Goal: Task Accomplishment & Management: Use online tool/utility

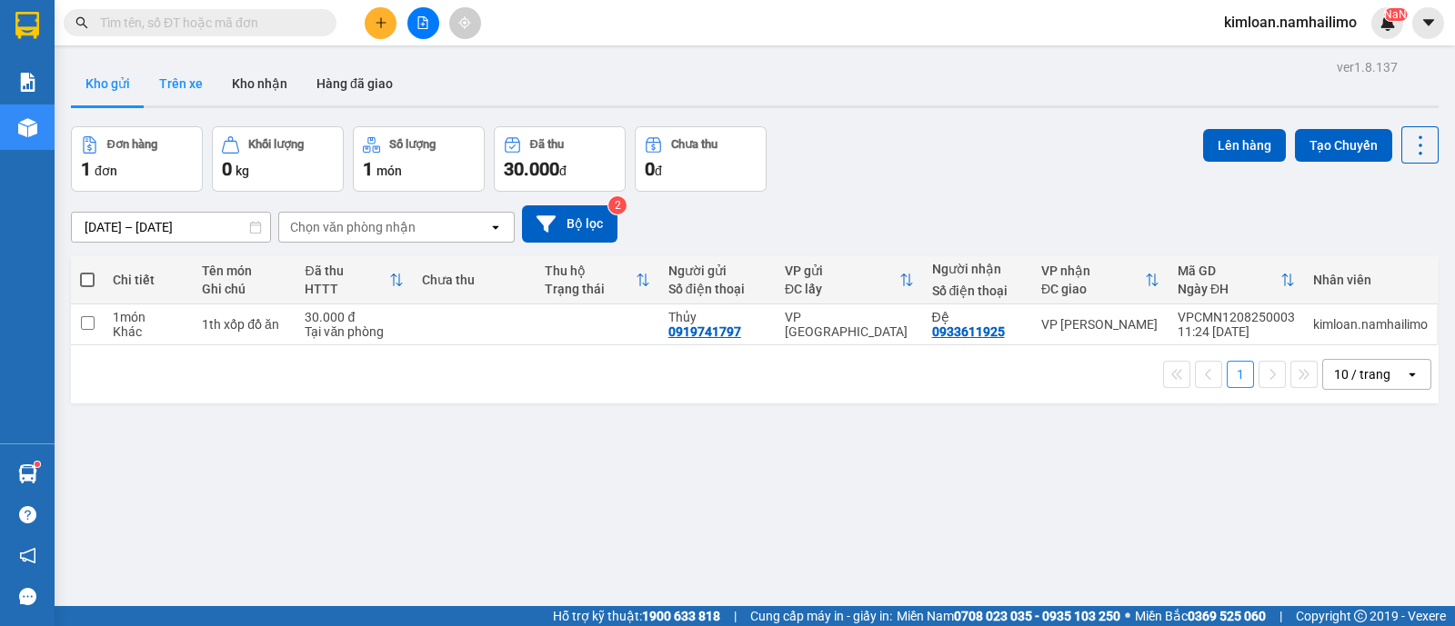
click at [173, 73] on button "Trên xe" at bounding box center [181, 84] width 73 height 44
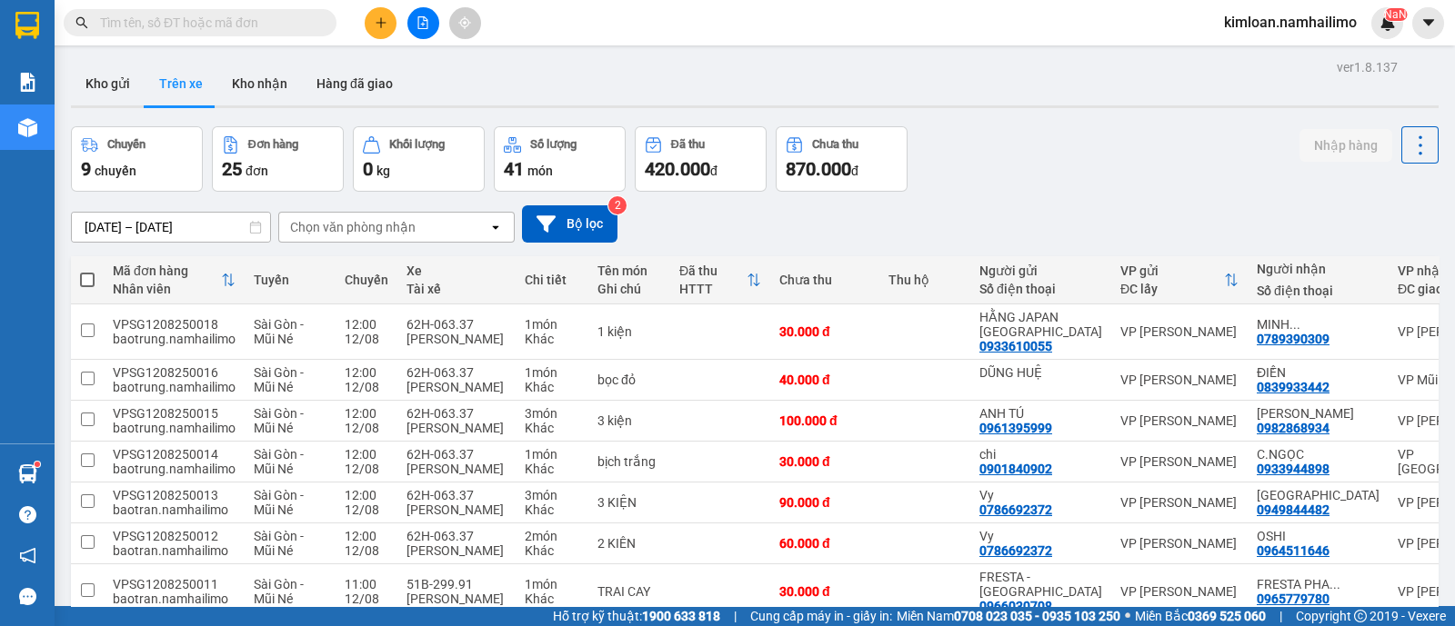
click at [427, 235] on div "Chọn văn phòng nhận" at bounding box center [383, 227] width 209 height 29
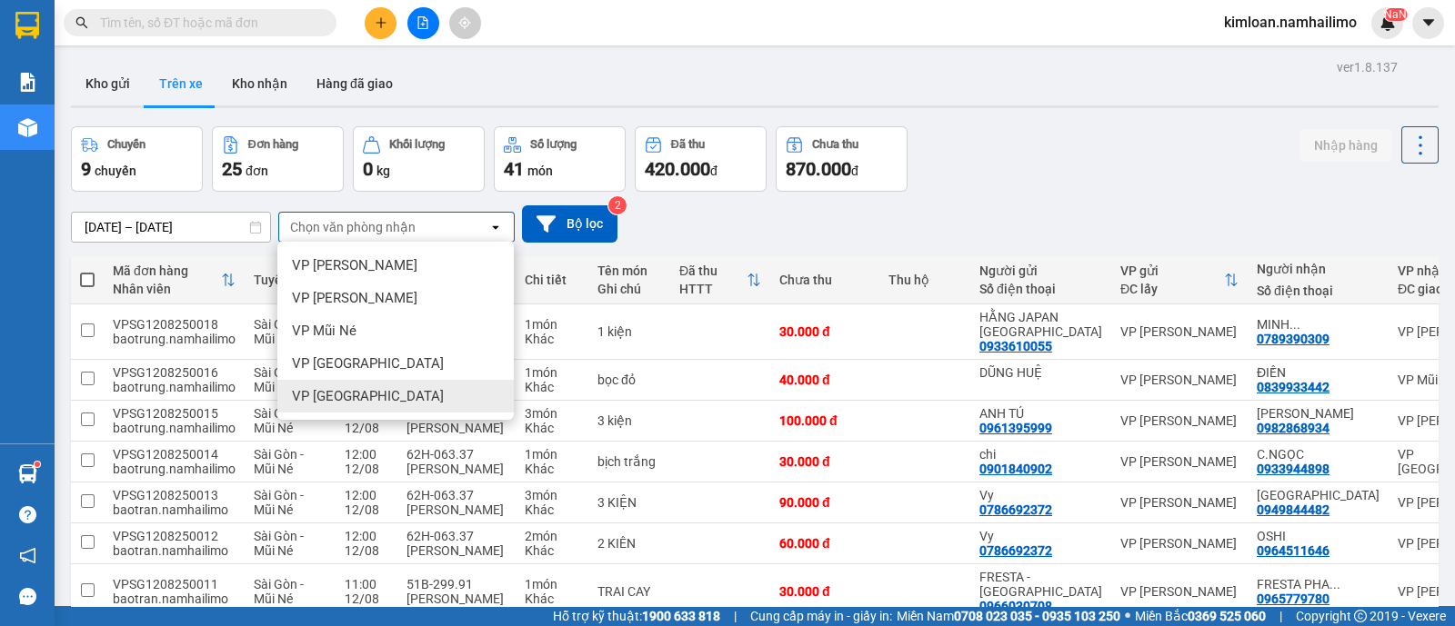
click at [405, 398] on div "VP [GEOGRAPHIC_DATA]" at bounding box center [395, 396] width 236 height 33
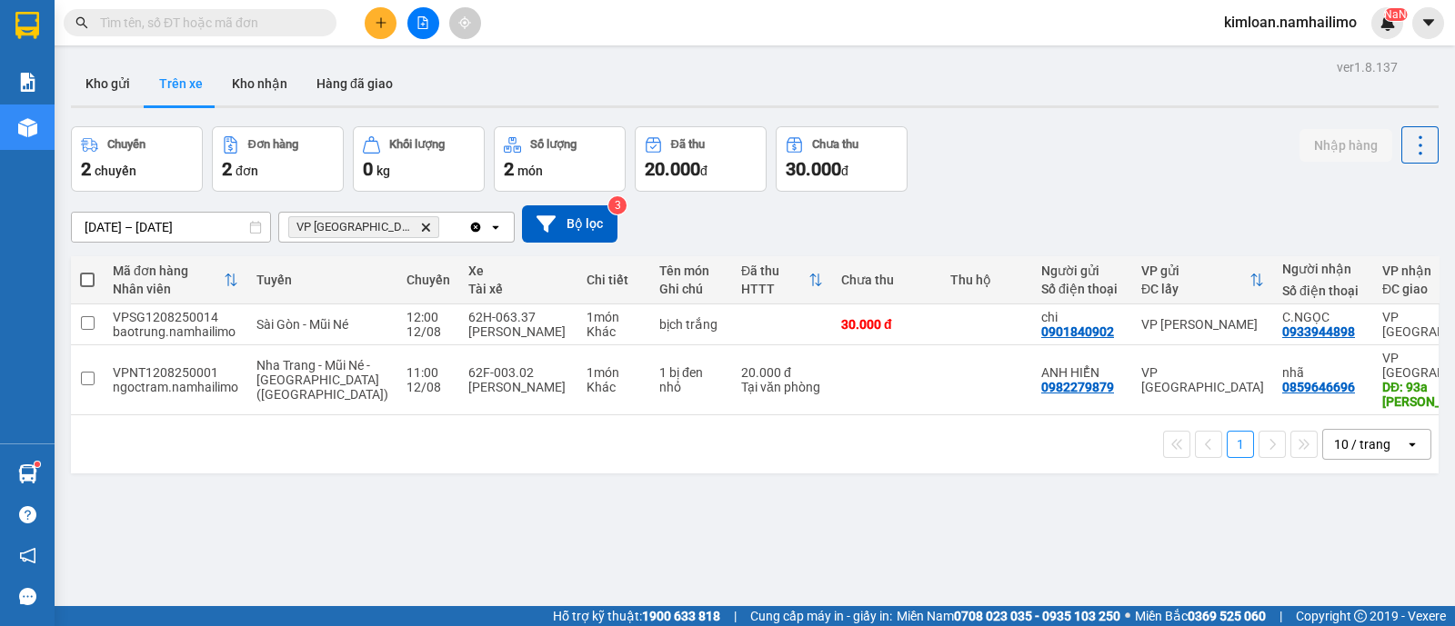
click at [946, 485] on div "ver 1.8.137 Kho gửi Trên xe Kho nhận Hàng đã giao Chuyến 2 chuyến Đơn hàng 2 đơ…" at bounding box center [755, 368] width 1382 height 626
click at [575, 466] on div "ver 1.8.137 Kho gửi Trên xe Kho nhận Hàng đã giao Chuyến 2 chuyến Đơn hàng 2 đơ…" at bounding box center [755, 368] width 1382 height 626
click at [102, 91] on button "Kho gửi" at bounding box center [108, 84] width 74 height 44
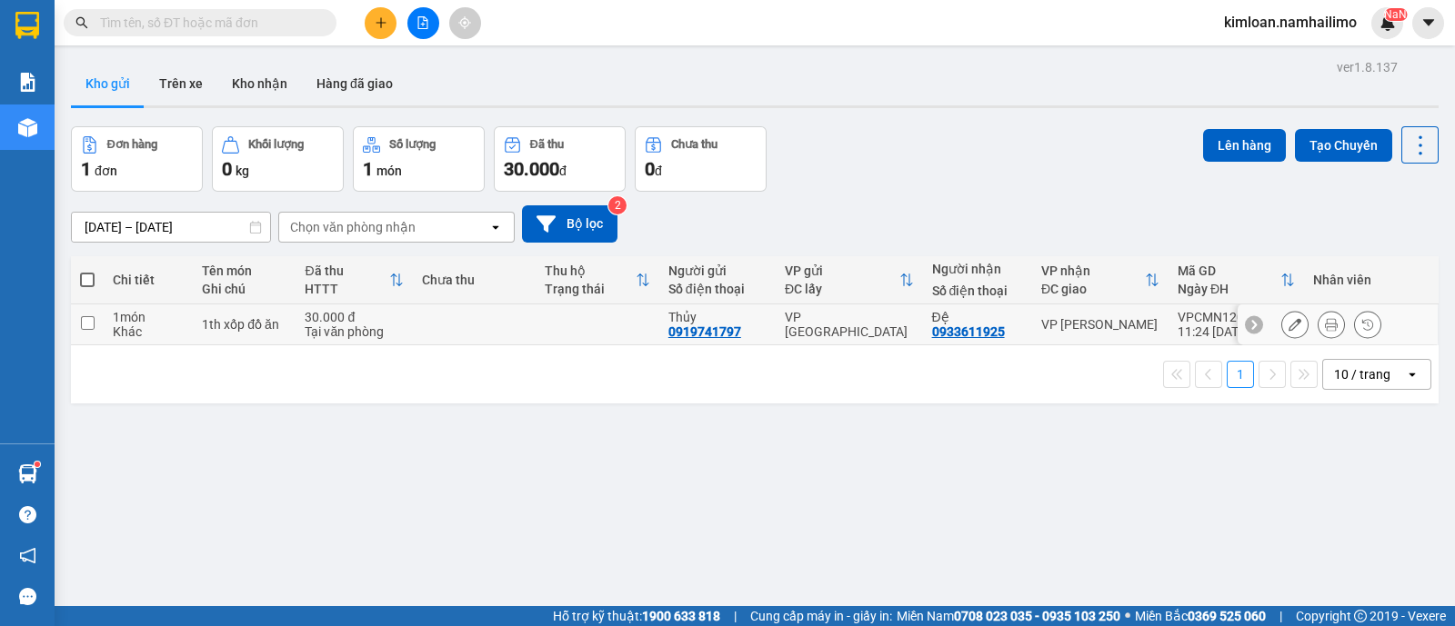
click at [91, 329] on input "checkbox" at bounding box center [88, 323] width 14 height 14
checkbox input "true"
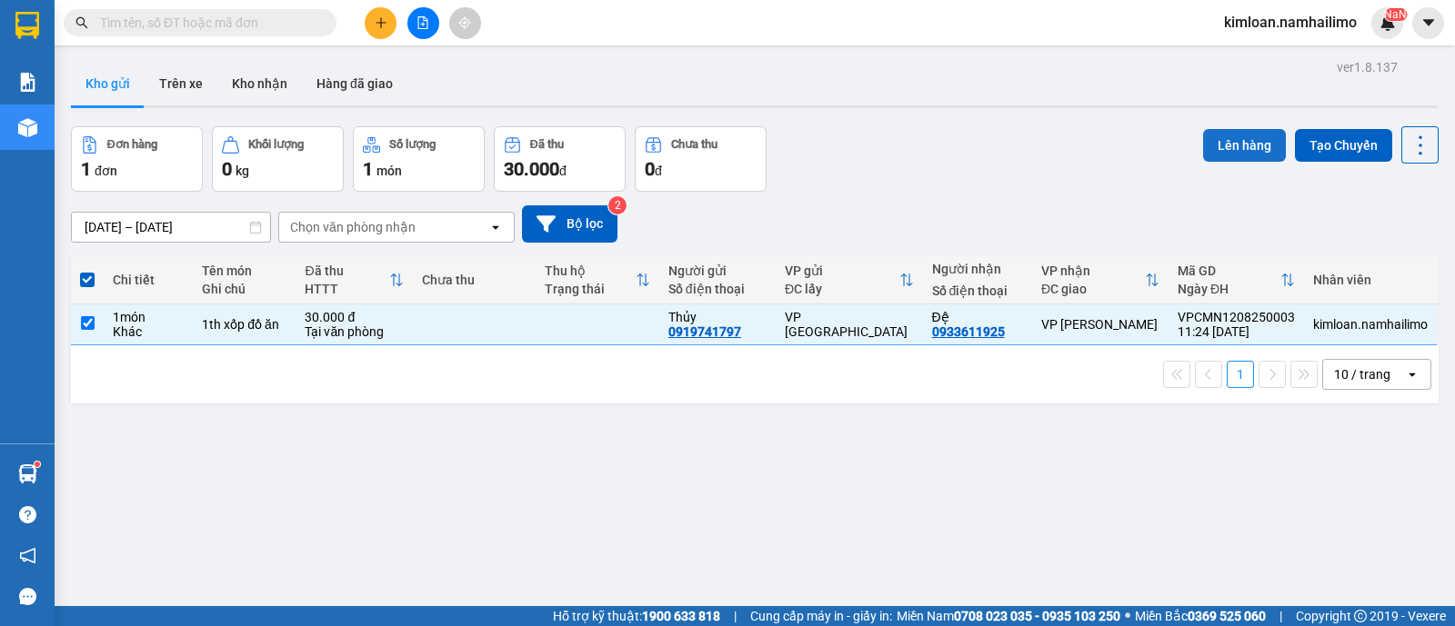
click at [1216, 145] on button "Lên hàng" at bounding box center [1244, 145] width 83 height 33
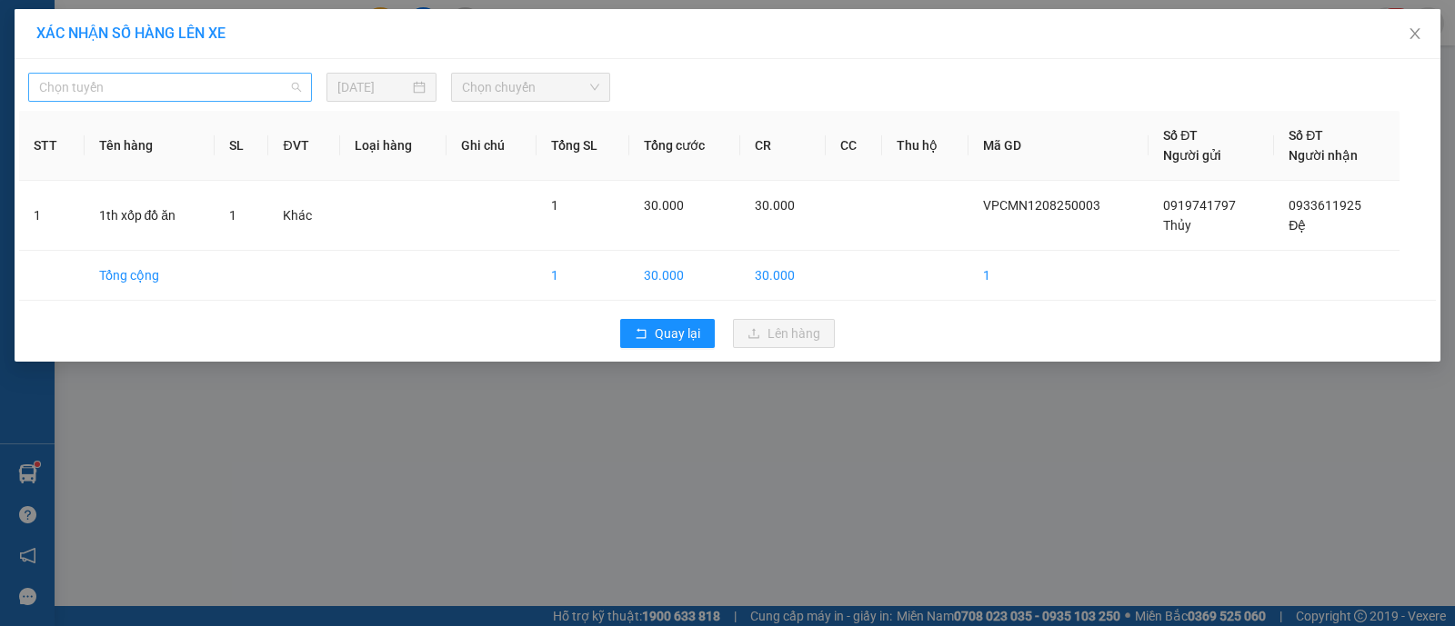
click at [177, 88] on span "Chọn tuyến" at bounding box center [170, 87] width 262 height 27
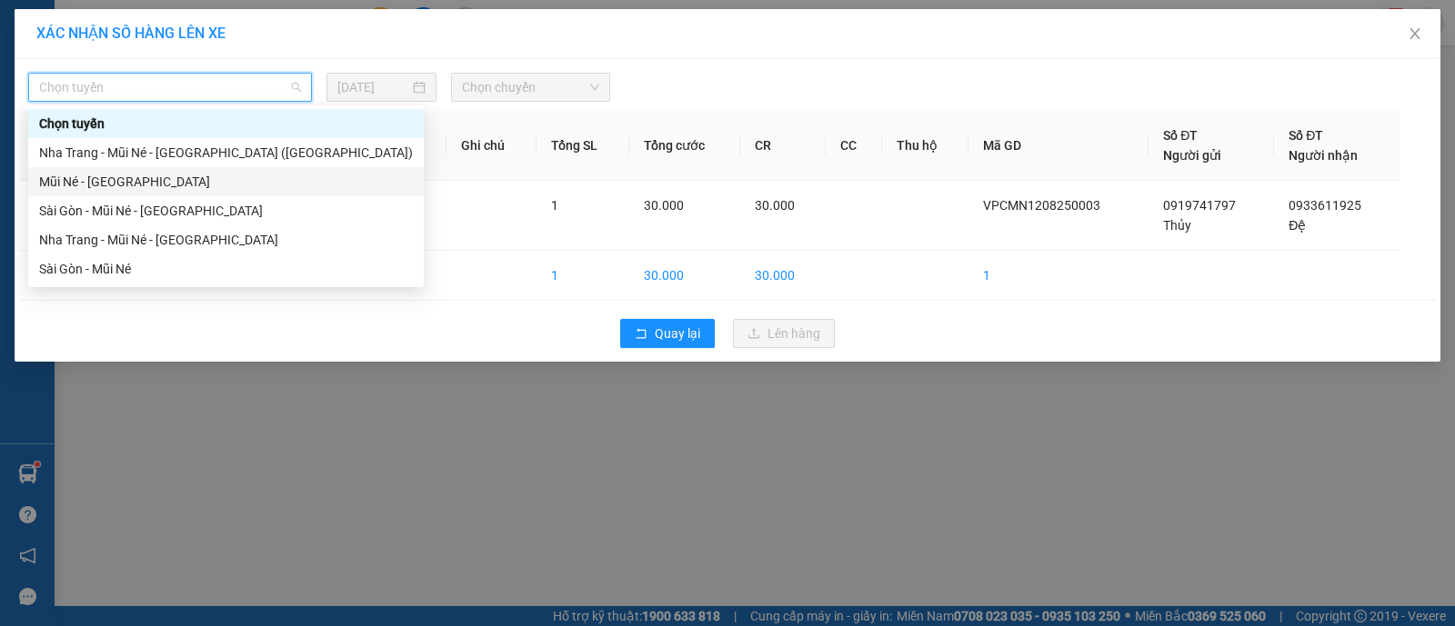
click at [141, 195] on div "Mũi Né - [GEOGRAPHIC_DATA]" at bounding box center [226, 181] width 396 height 29
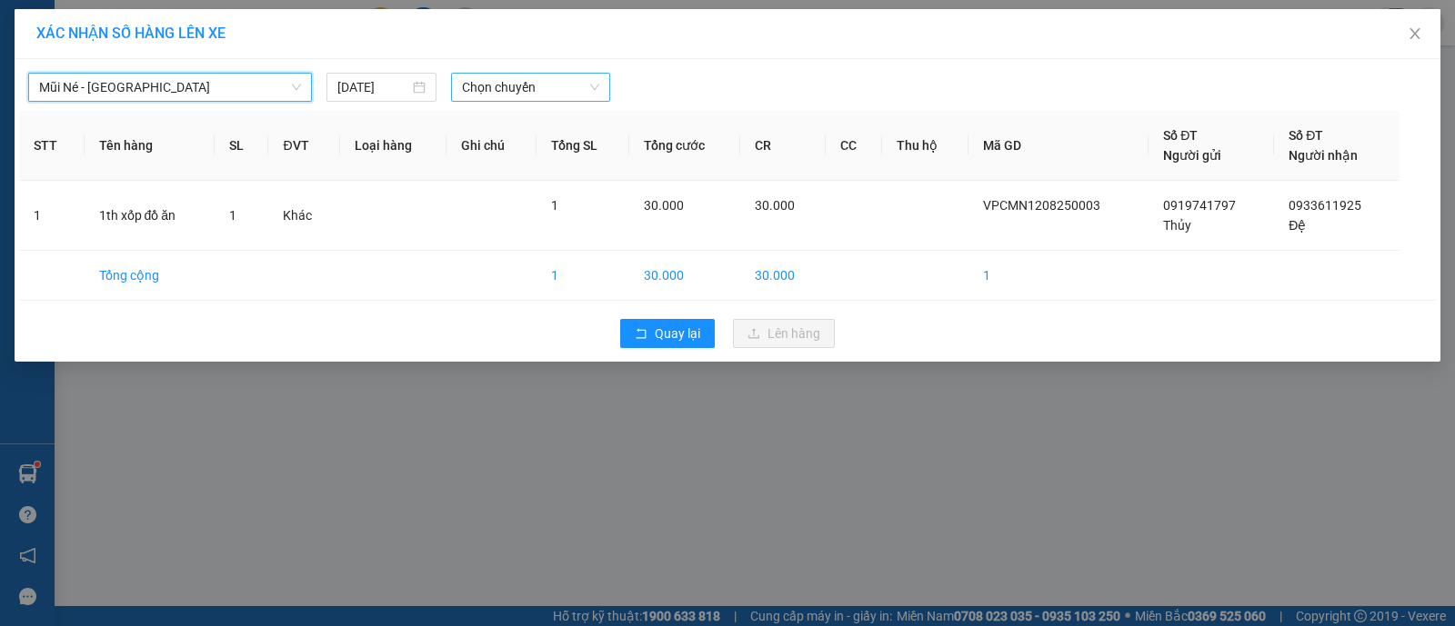
click at [536, 91] on span "Chọn chuyến" at bounding box center [530, 87] width 137 height 27
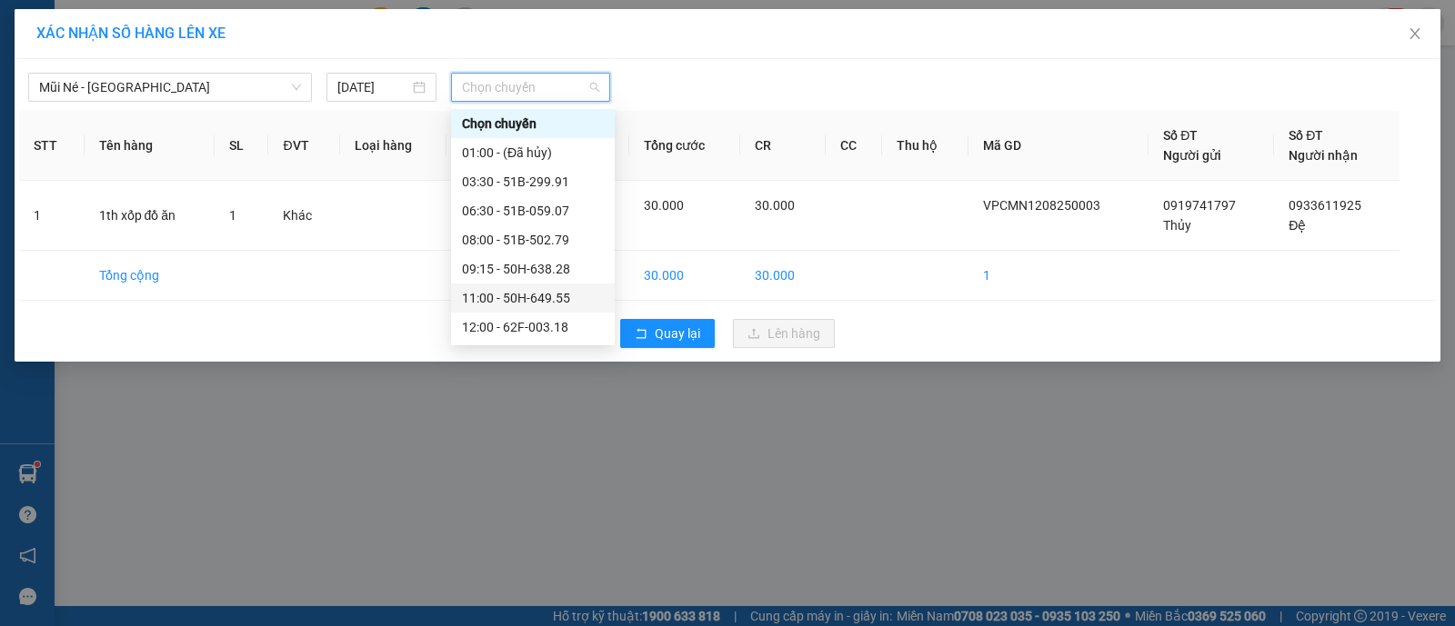
scroll to position [175, 0]
click at [507, 175] on div "13:00 - 51B-172.67" at bounding box center [533, 182] width 142 height 20
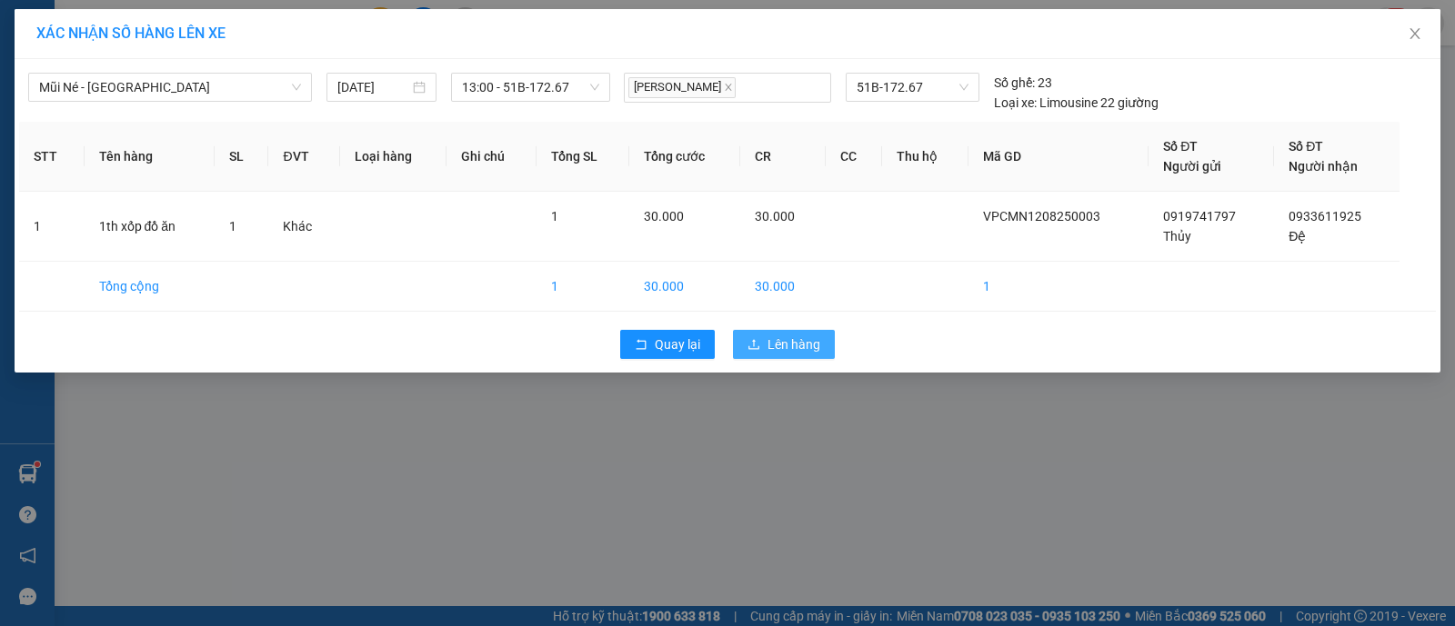
click at [803, 340] on span "Lên hàng" at bounding box center [793, 345] width 53 height 20
